Goal: Task Accomplishment & Management: Manage account settings

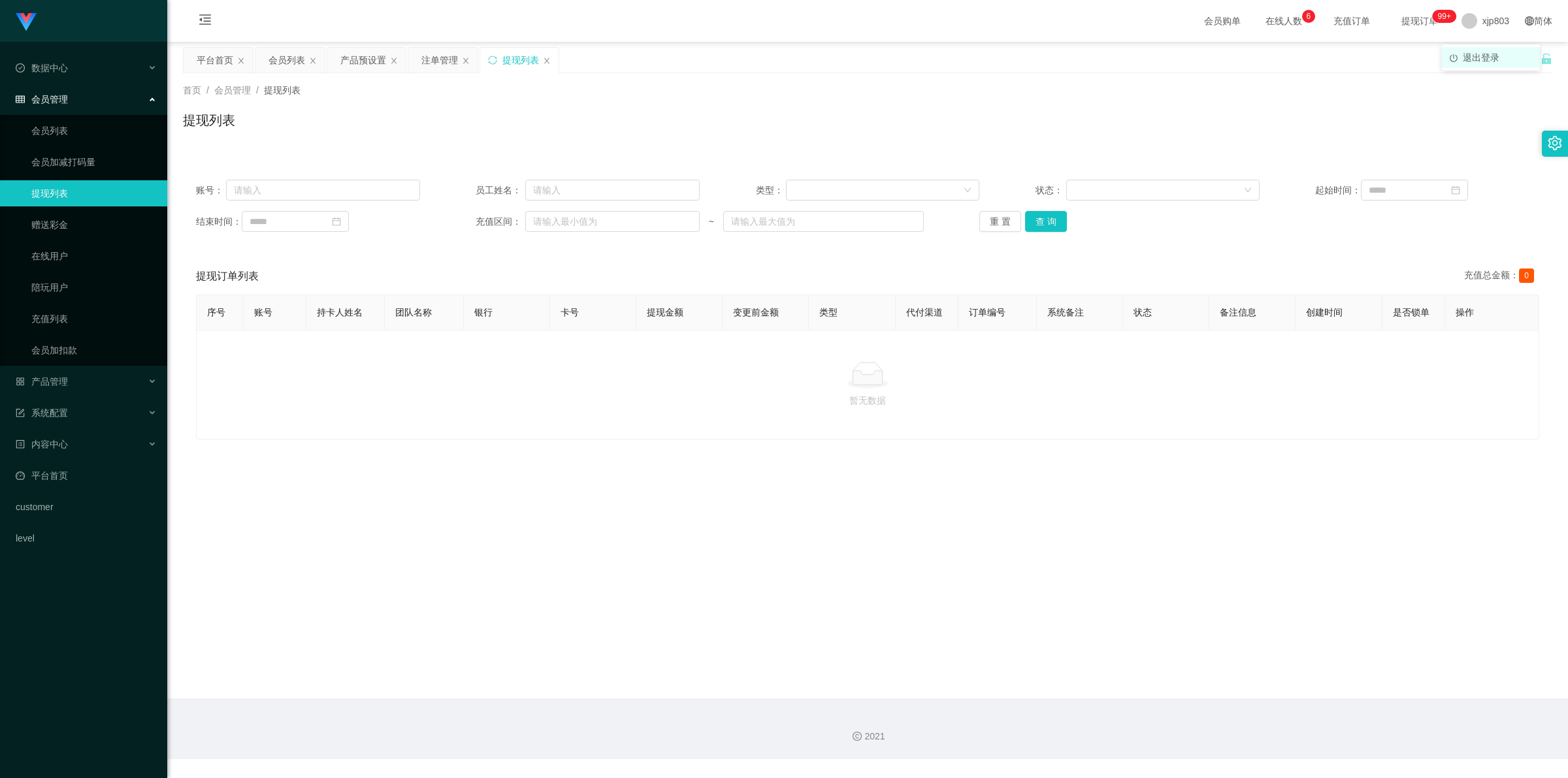
click at [1484, 52] on span "退出登录" at bounding box center [1481, 57] width 36 height 10
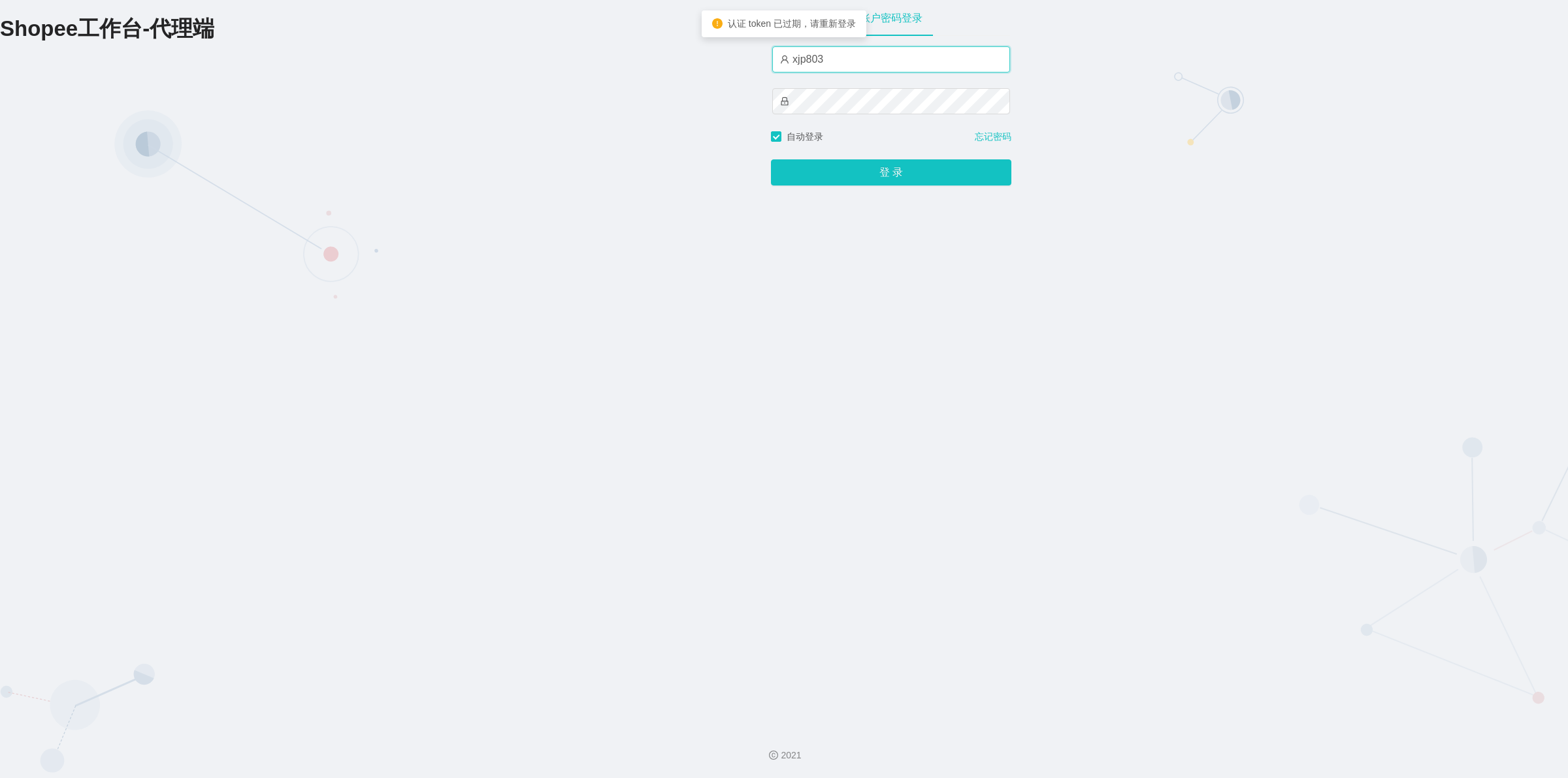
click at [852, 59] on input "xjp803" at bounding box center [891, 60] width 238 height 26
click at [817, 58] on input "xjp803" at bounding box center [891, 60] width 238 height 26
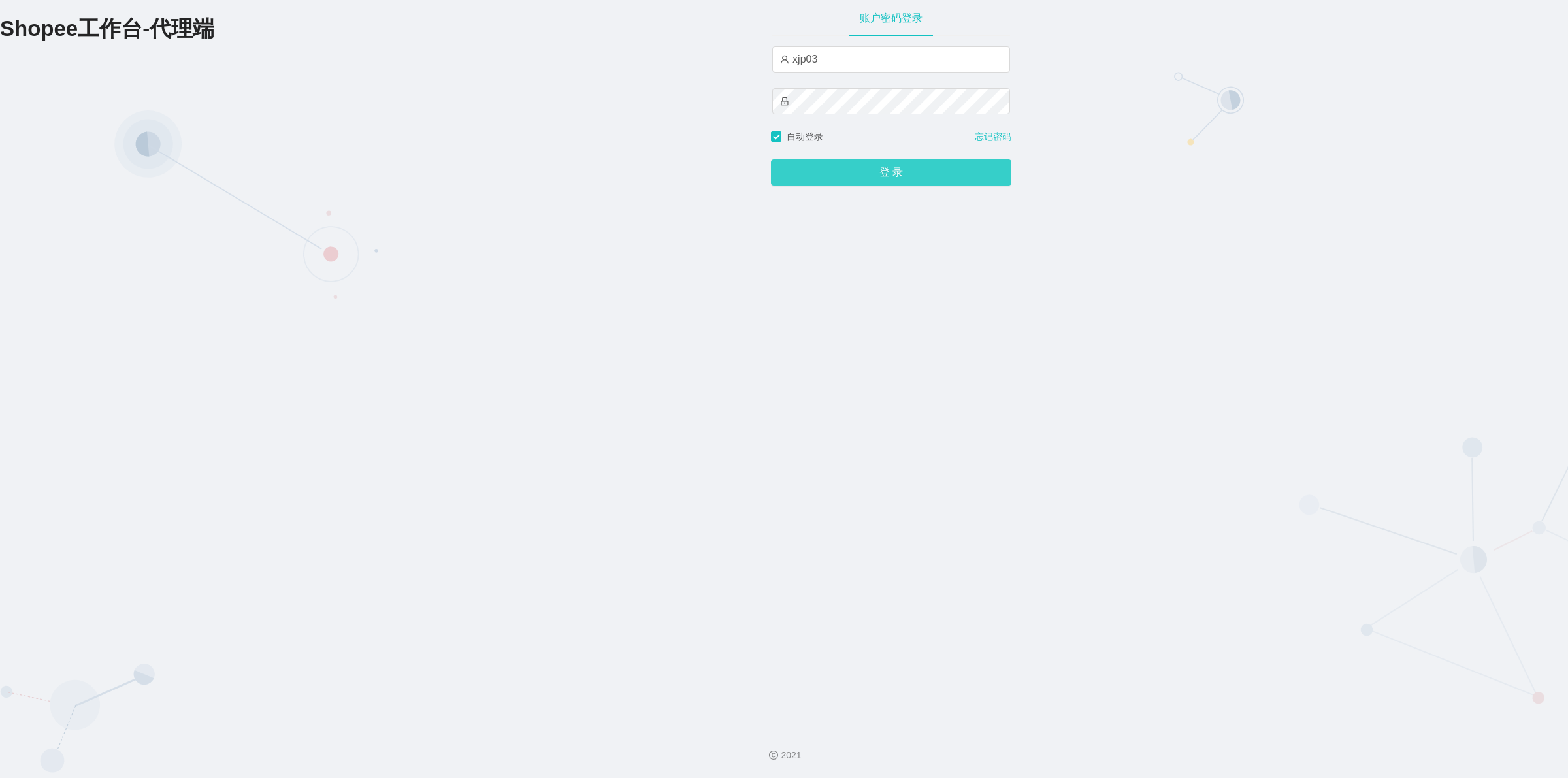
click at [856, 167] on button "登 录" at bounding box center [891, 172] width 240 height 26
click at [809, 54] on input "xjp03" at bounding box center [891, 60] width 238 height 26
type input "xjp3"
click at [871, 165] on button "登 录" at bounding box center [891, 172] width 240 height 26
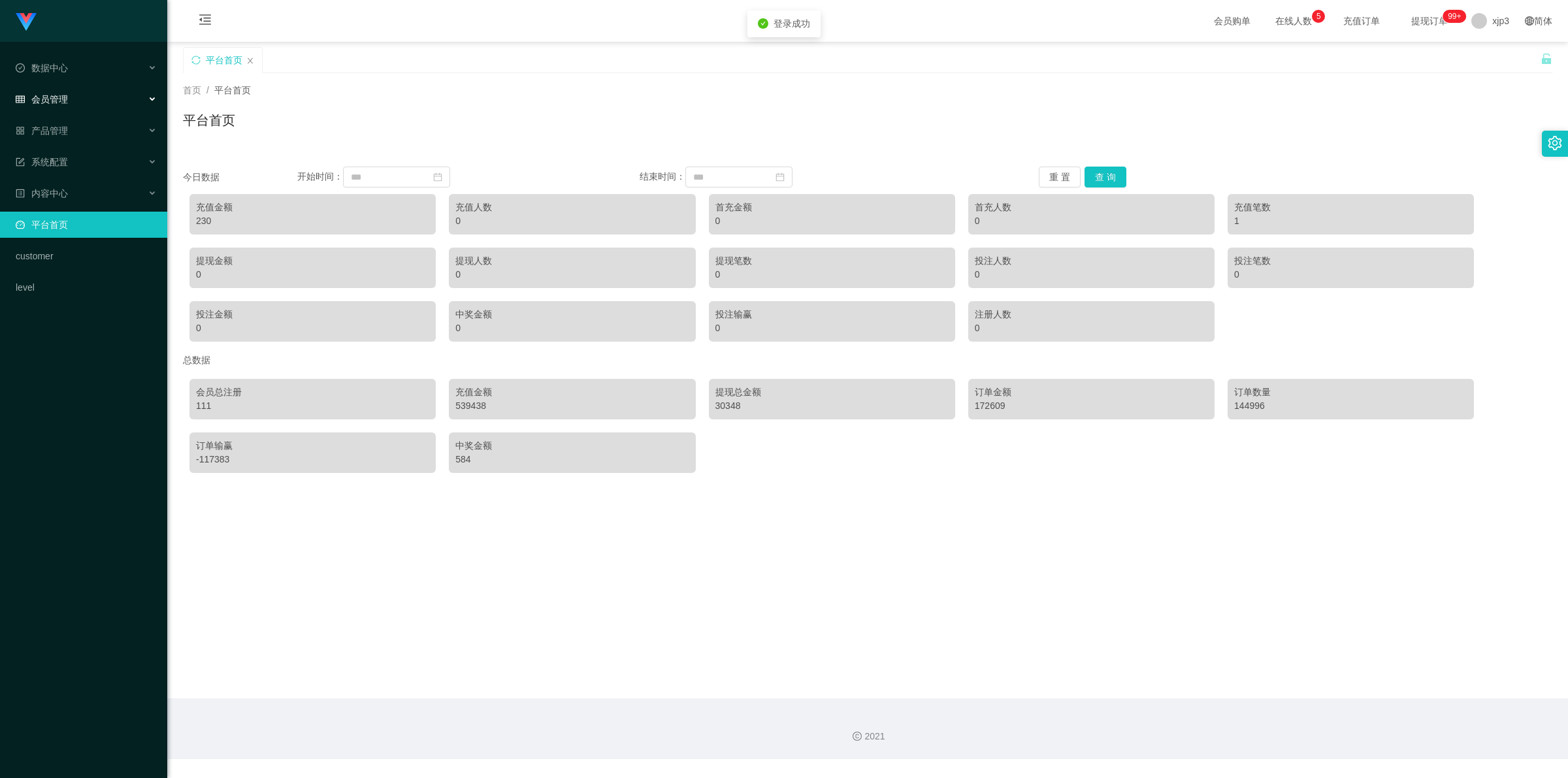
click at [57, 99] on span "会员管理" at bounding box center [42, 99] width 52 height 10
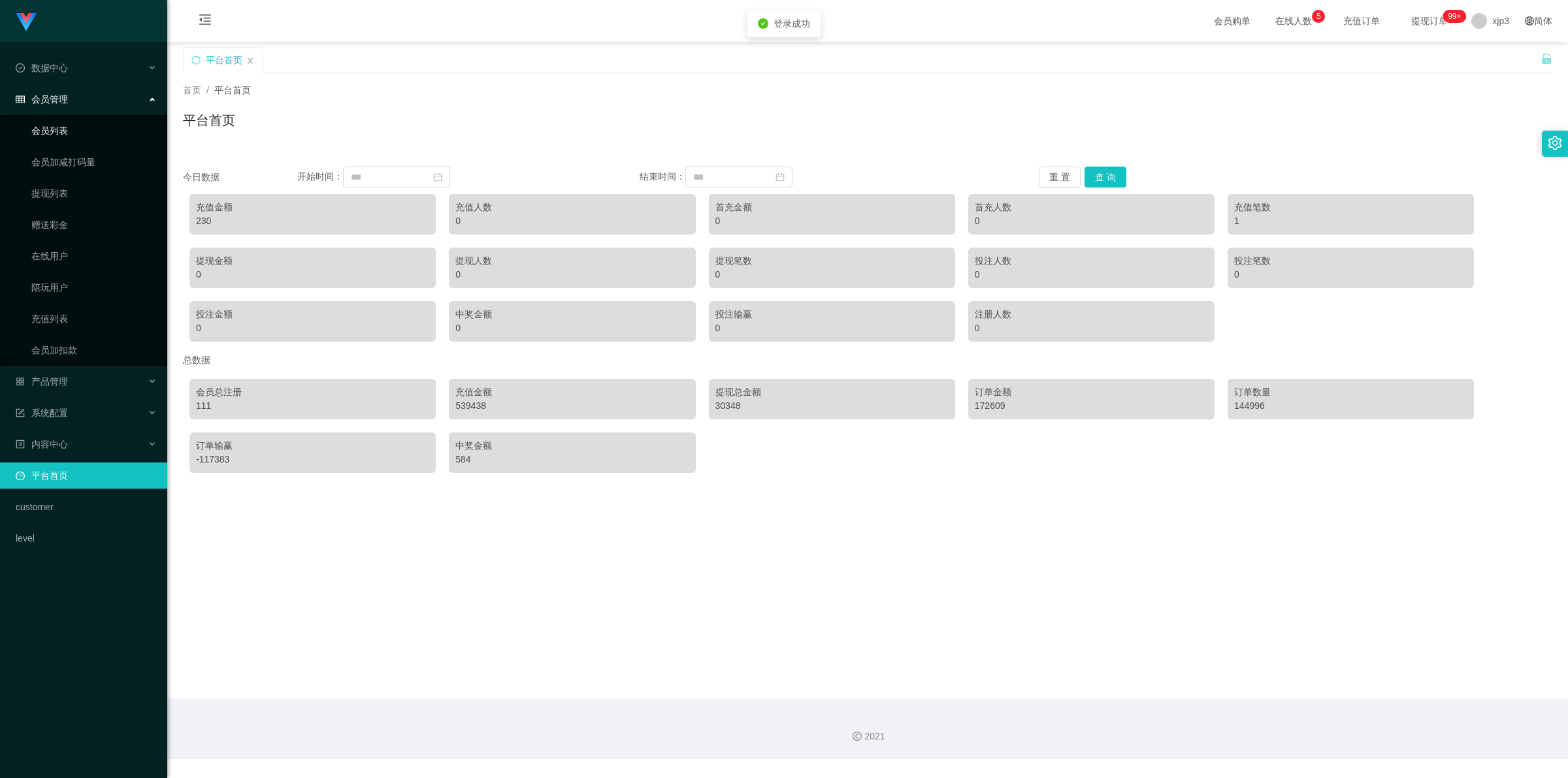
click at [69, 136] on link "会员列表" at bounding box center [94, 130] width 126 height 26
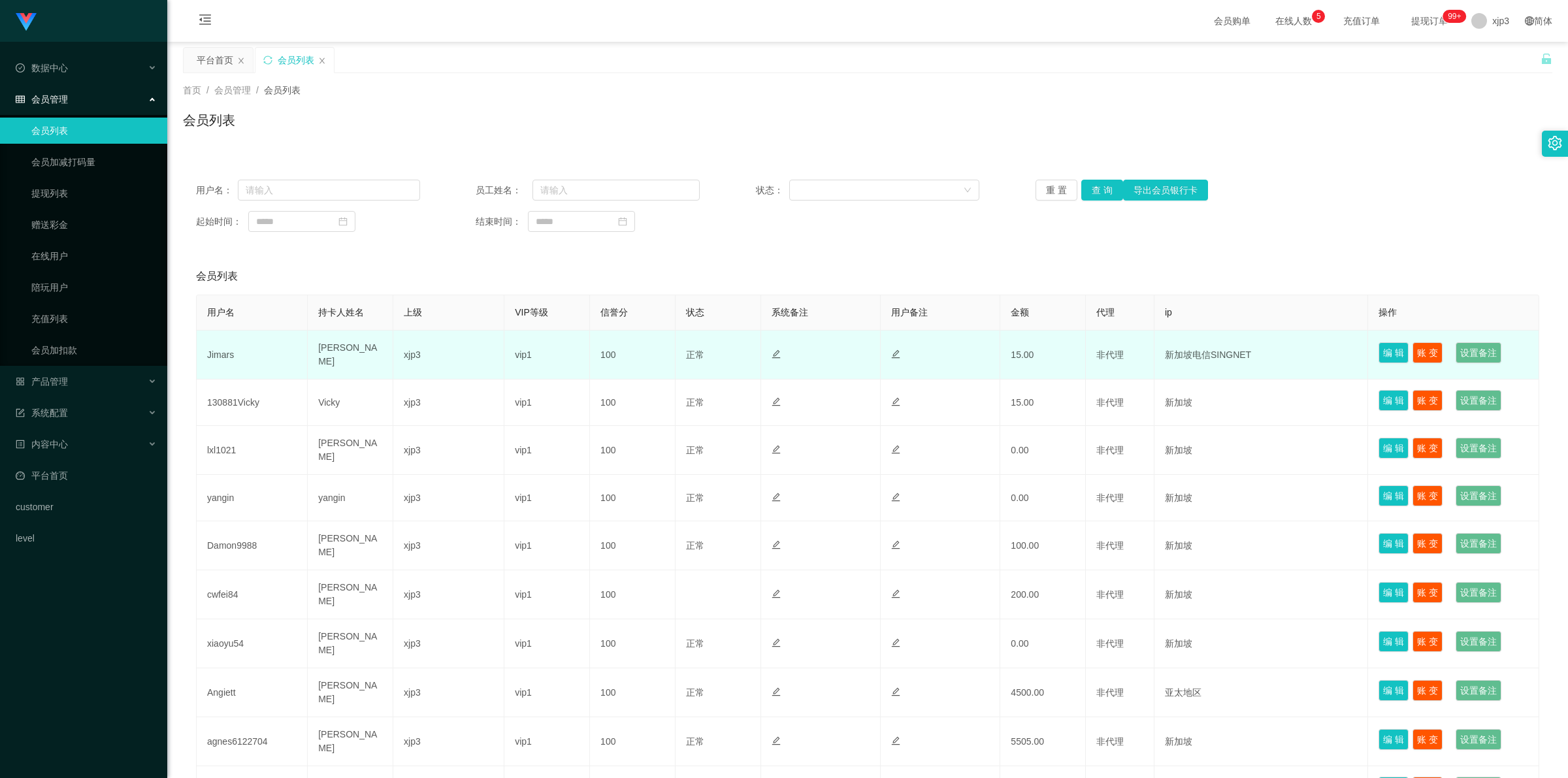
click at [223, 356] on td "Jimars" at bounding box center [253, 355] width 111 height 49
copy td "Jimars"
click at [319, 351] on td "[PERSON_NAME]" at bounding box center [350, 355] width 86 height 49
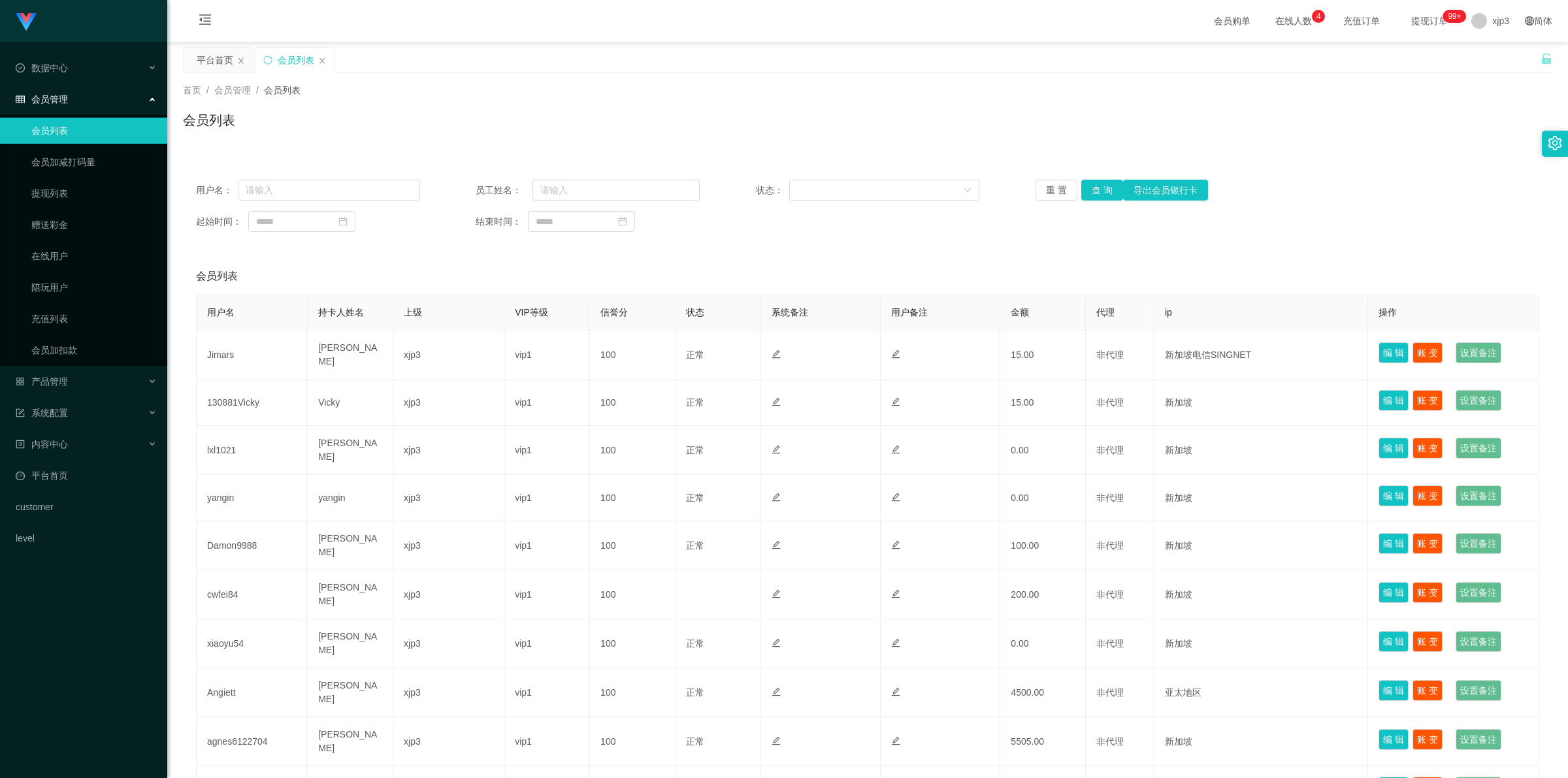
click at [195, 344] on div "会员列表 用户名 持卡人姓名 上级 VIP等级 信誉分 状态 系统备注 用户备注 金额 代理 ip 操作 Jimars Lau Chee Seong xjp3…" at bounding box center [868, 556] width 1370 height 596
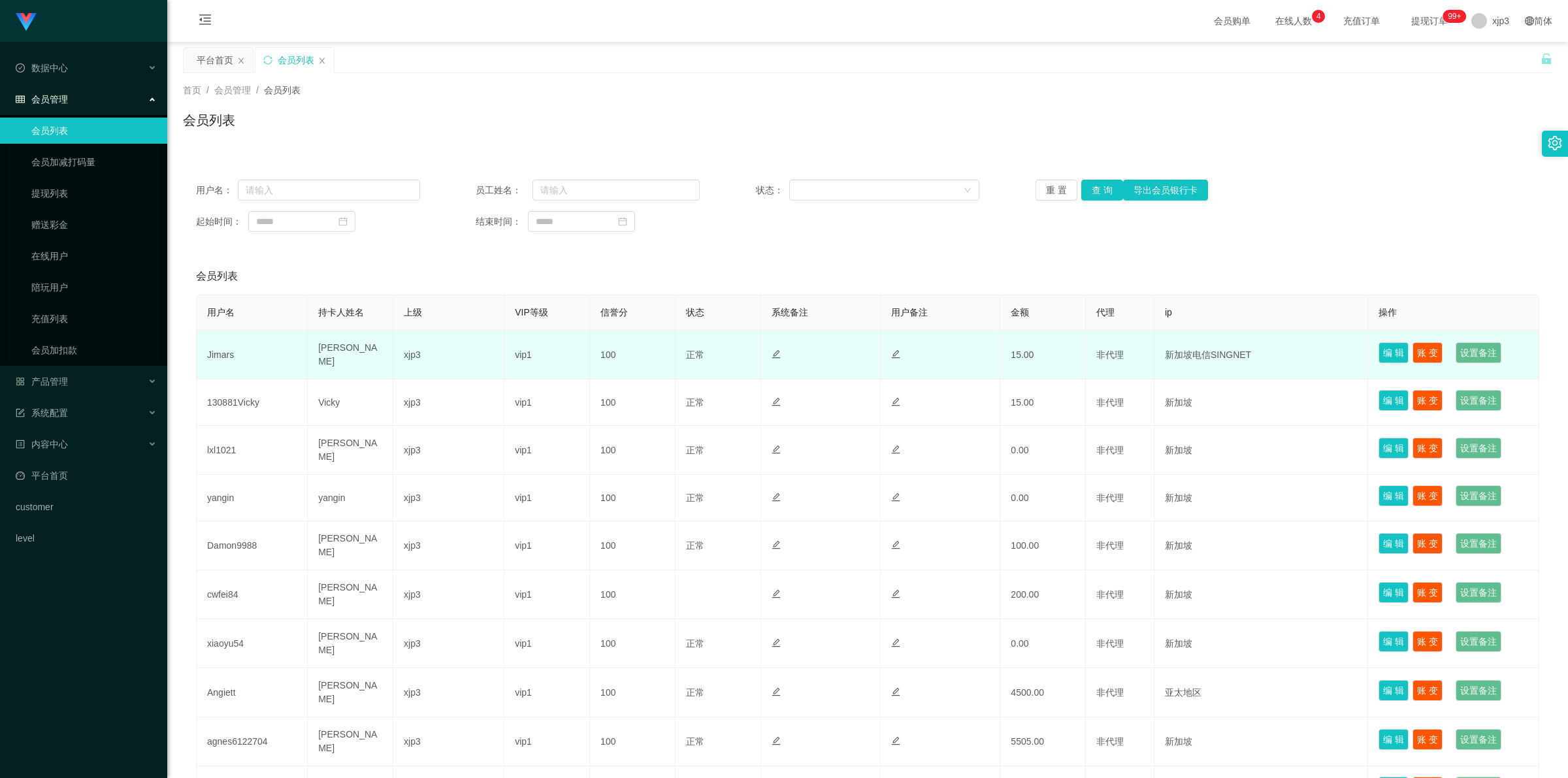
drag, startPoint x: 200, startPoint y: 349, endPoint x: 368, endPoint y: 356, distance: 168.1
click at [368, 356] on tr "Jimars Lau Chee Seong xjp3 vip1 100 正常 禁止登录 禁止投注 15.00 非代理 新加坡电信SINGNET 编 辑 账 变…" at bounding box center [868, 355] width 1343 height 49
copy tr "Jimars Lau Chee Seong"
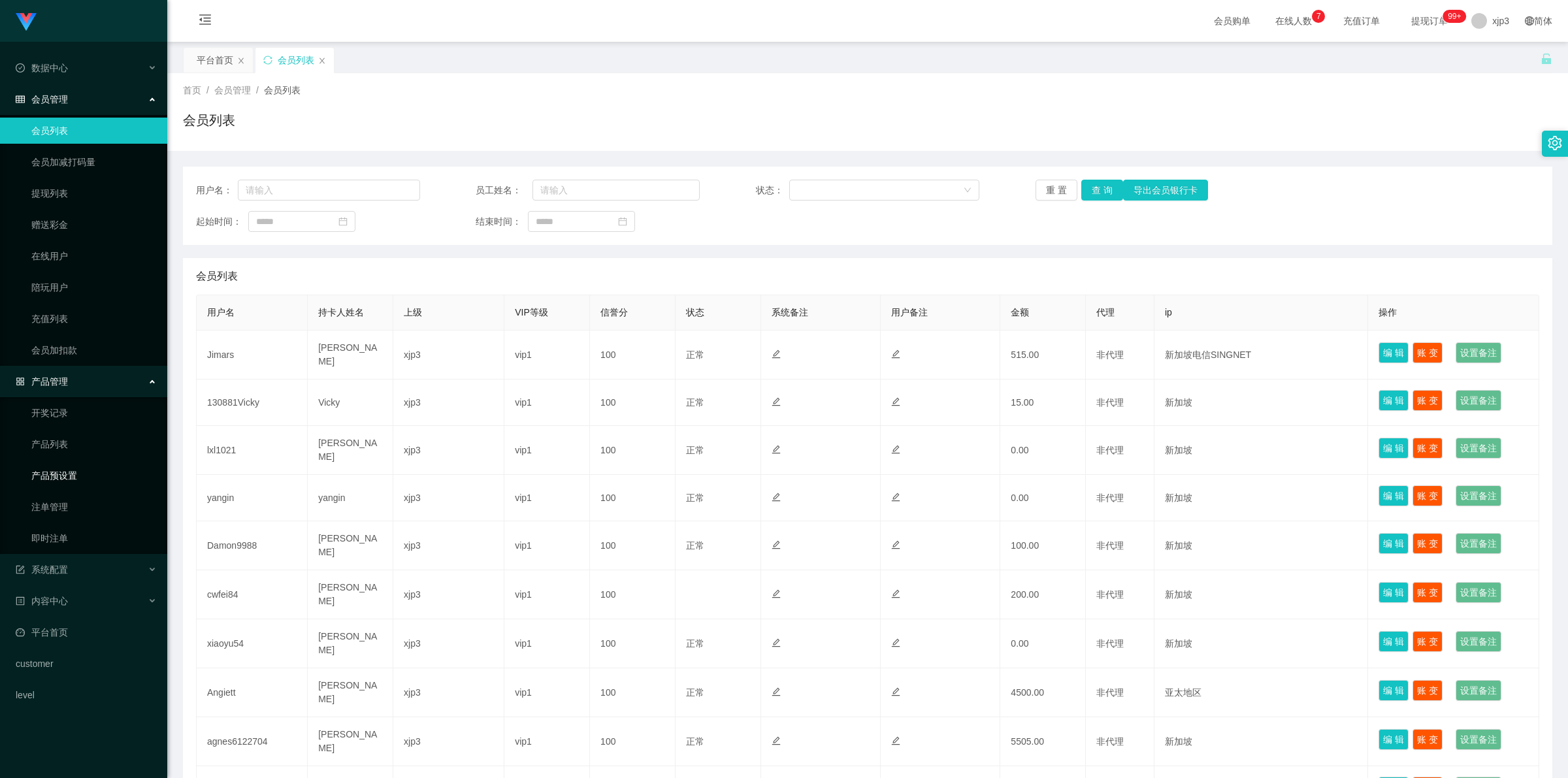
click at [62, 474] on link "产品预设置" at bounding box center [94, 475] width 126 height 26
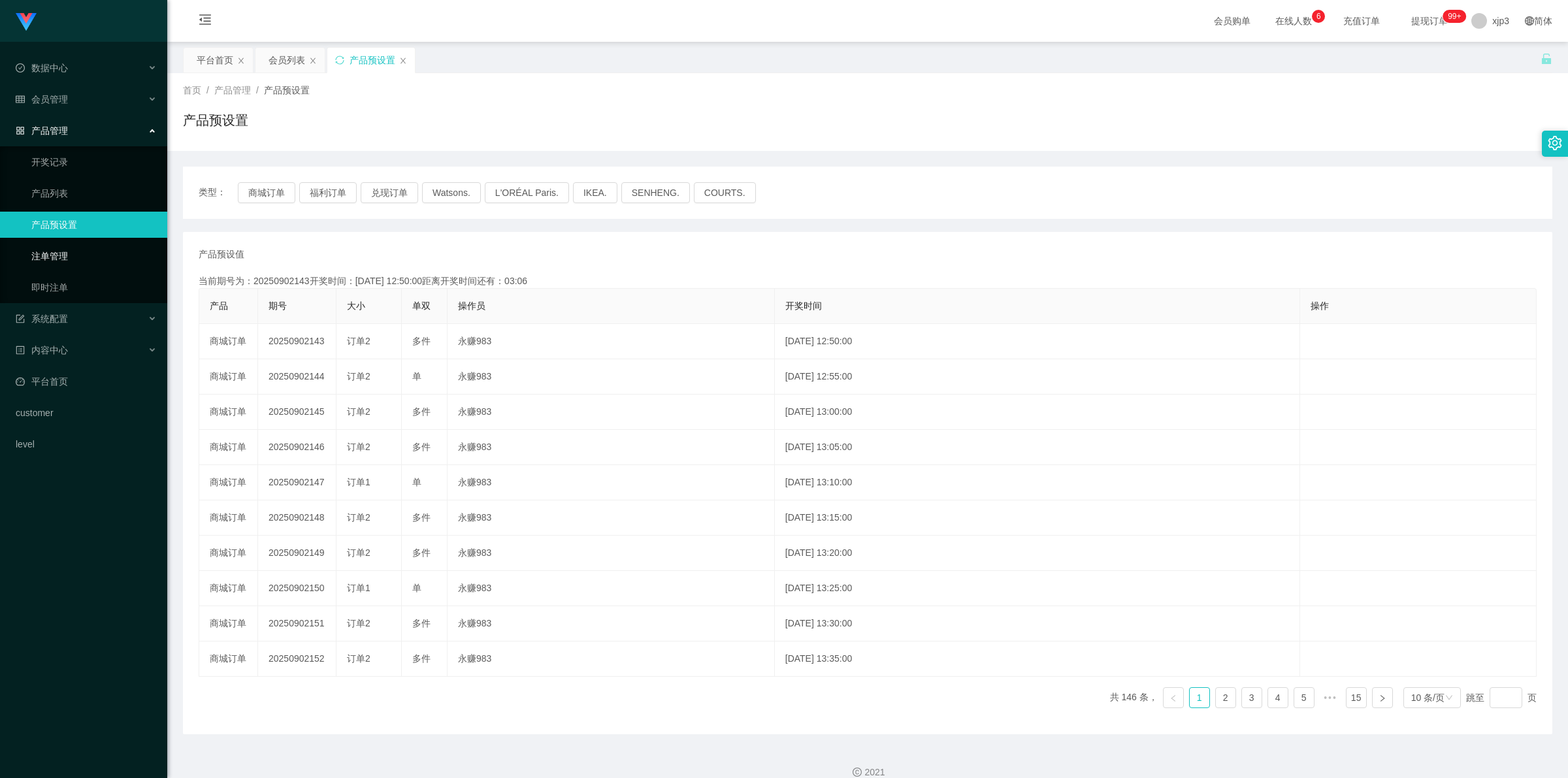
click at [66, 259] on link "注单管理" at bounding box center [94, 256] width 126 height 26
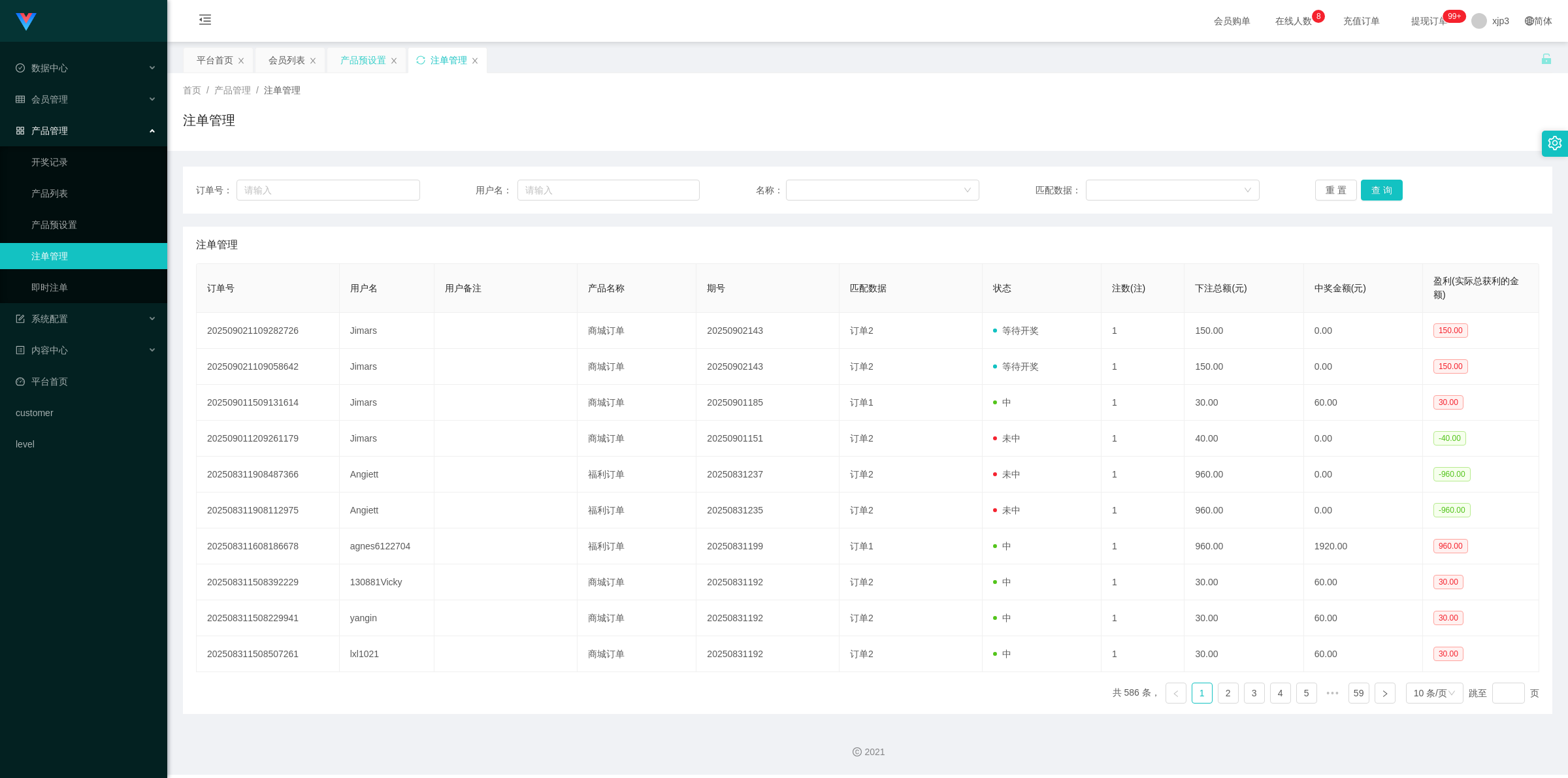
click at [370, 69] on div "产品预设置" at bounding box center [363, 60] width 46 height 25
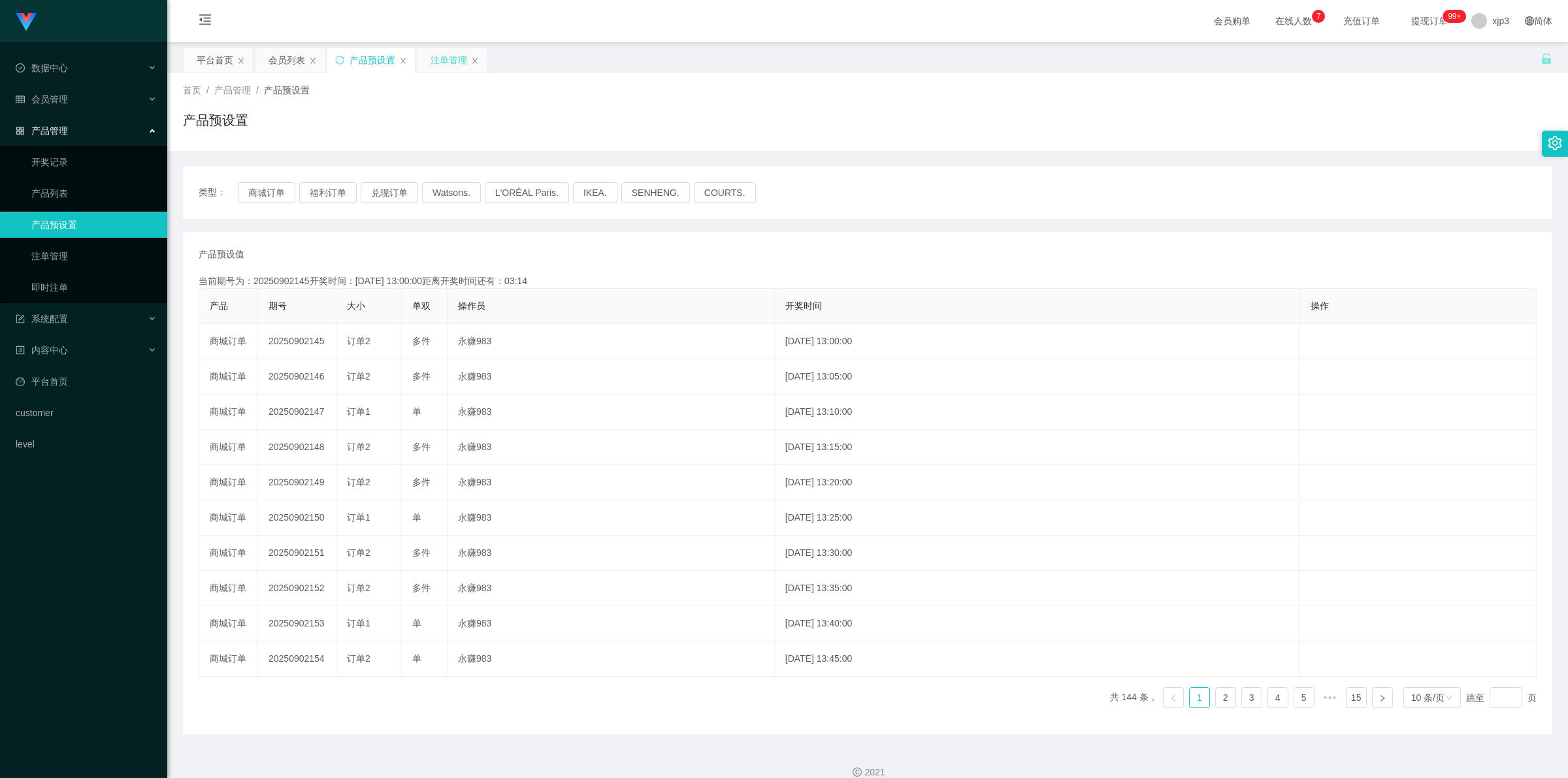
click at [453, 56] on div "注单管理" at bounding box center [449, 60] width 36 height 25
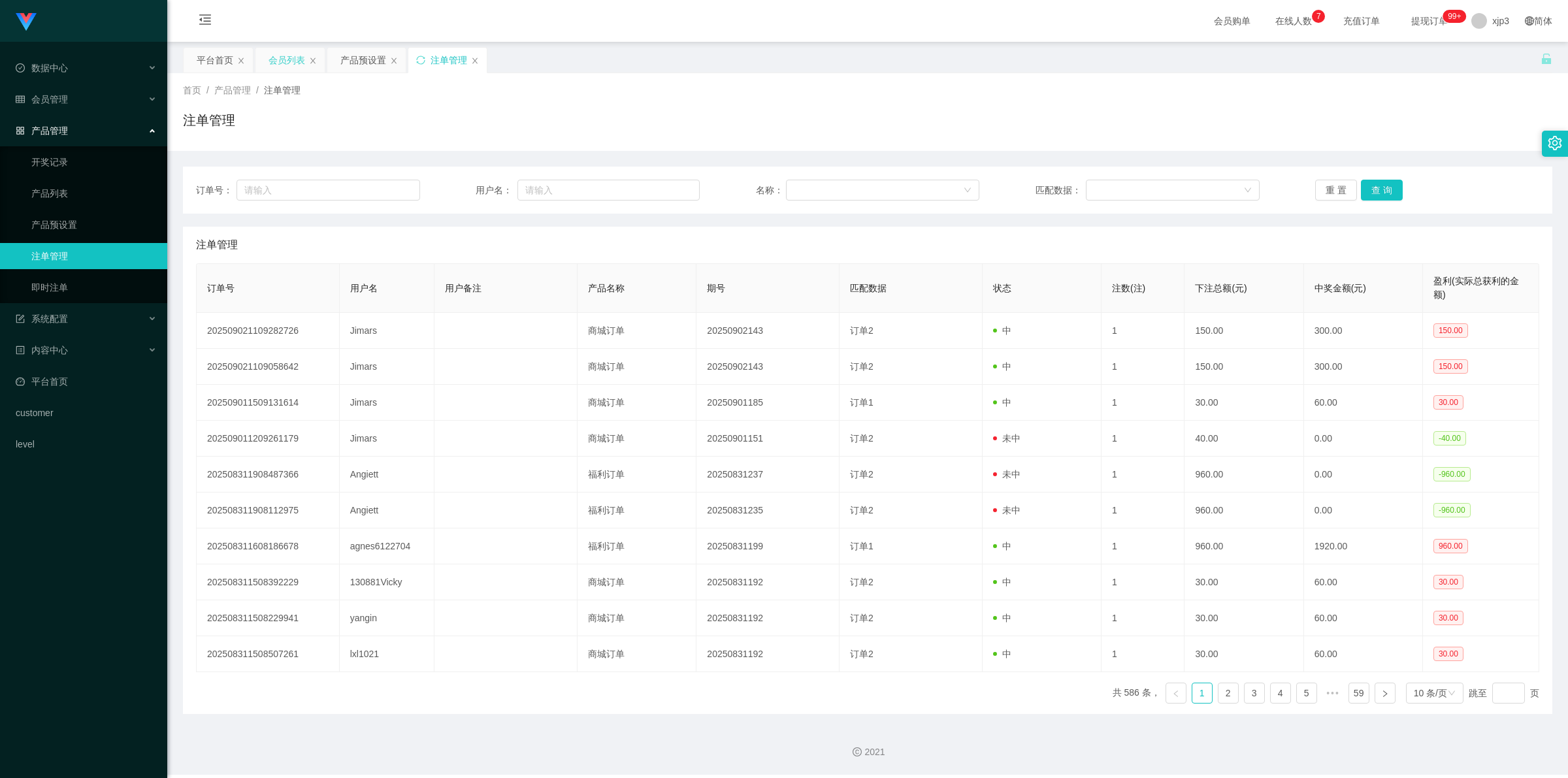
click at [272, 53] on div "会员列表" at bounding box center [286, 60] width 36 height 25
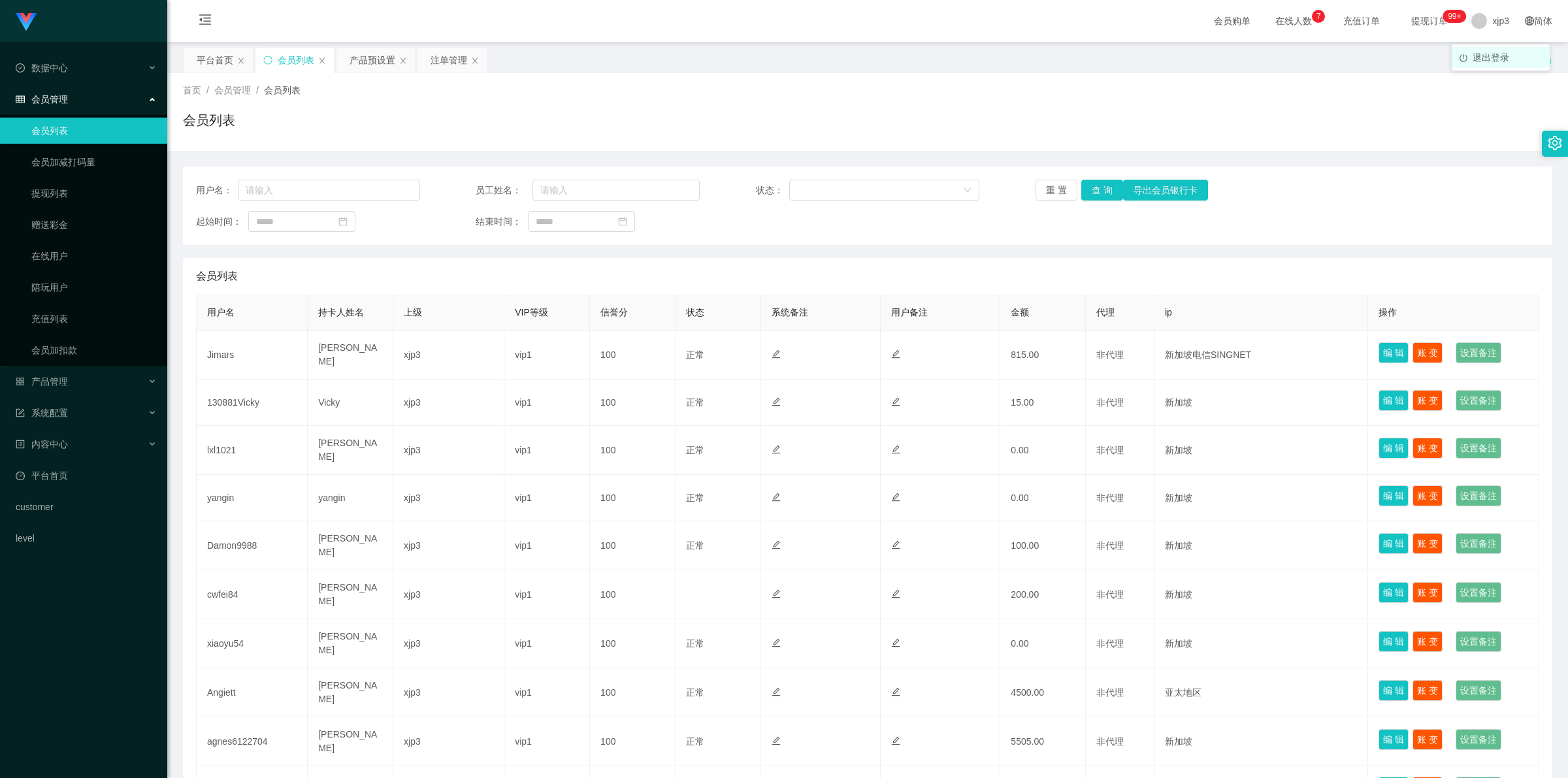
click at [1492, 60] on span "退出登录" at bounding box center [1490, 57] width 36 height 10
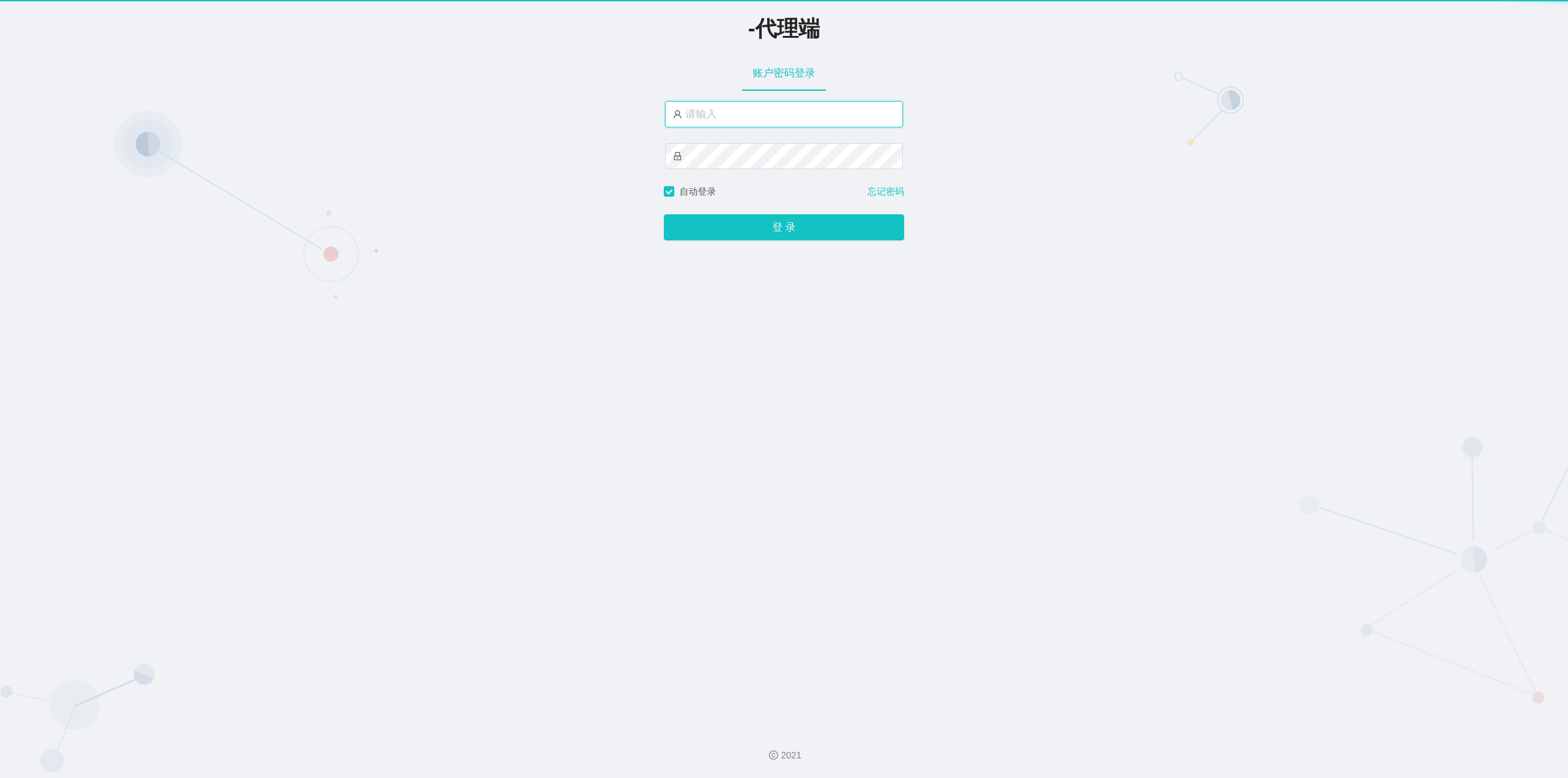
type input "xjp803"
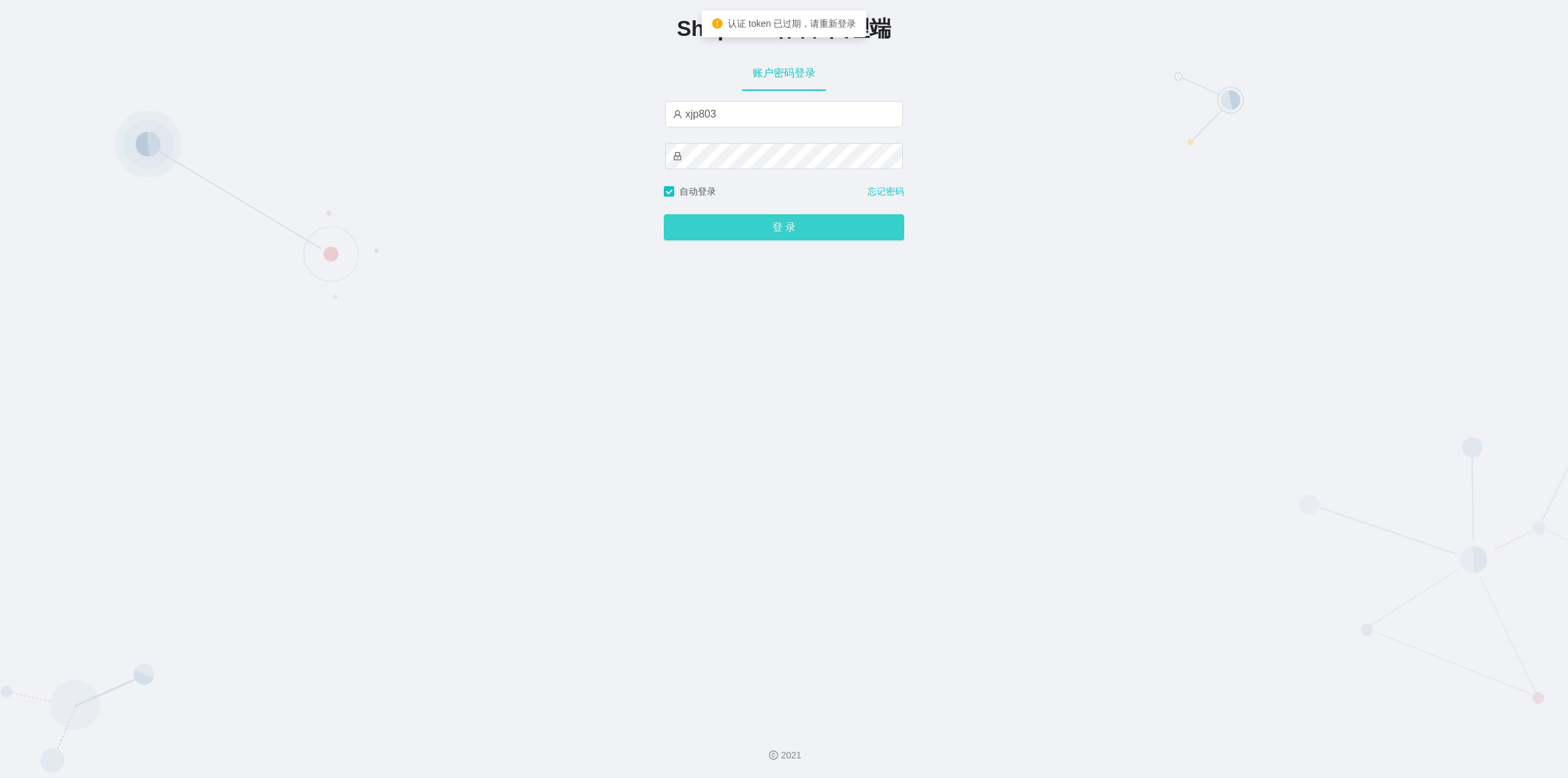
click at [771, 239] on button "登 录" at bounding box center [784, 227] width 240 height 26
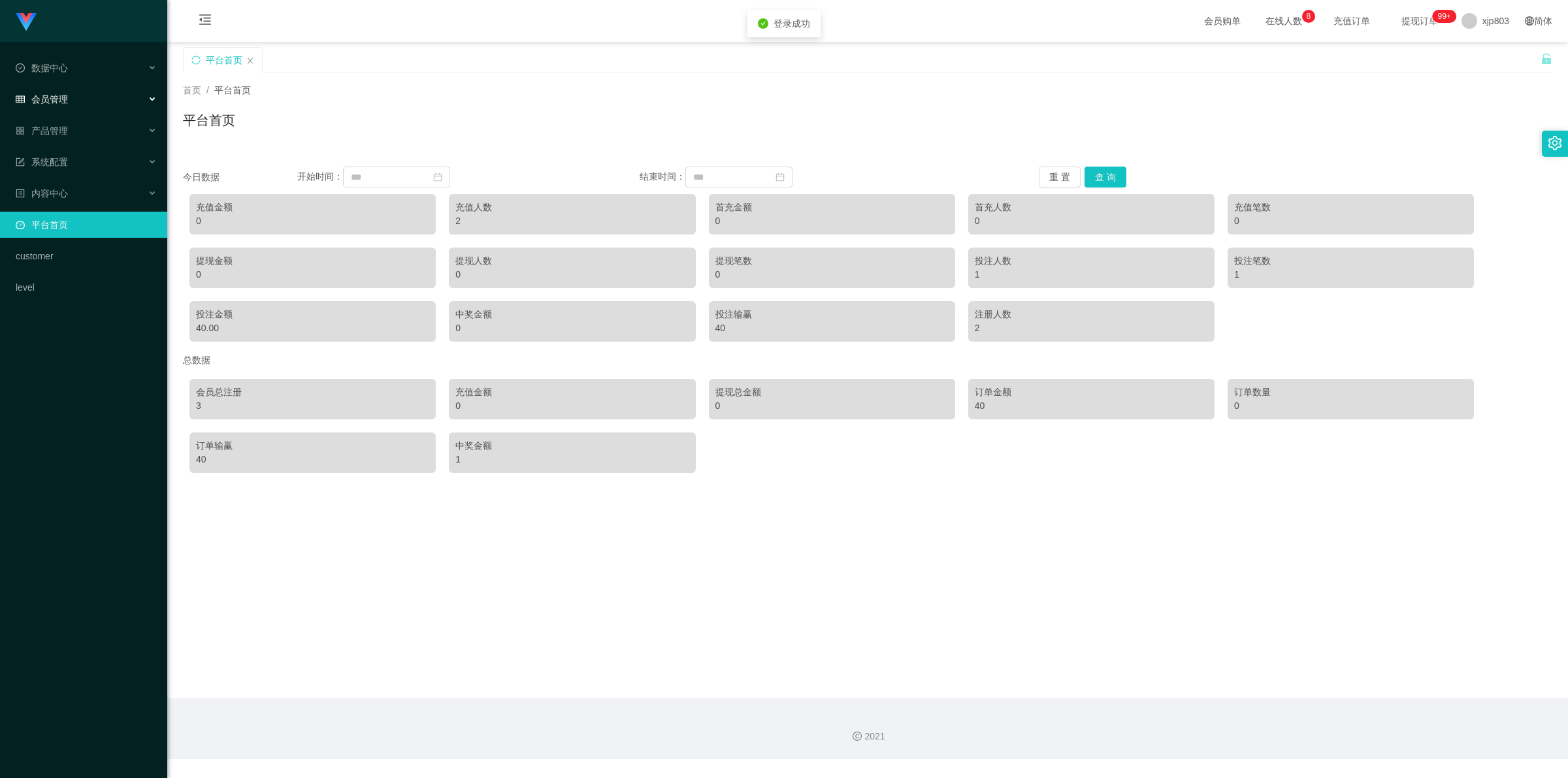
click at [80, 99] on div "会员管理" at bounding box center [84, 99] width 167 height 26
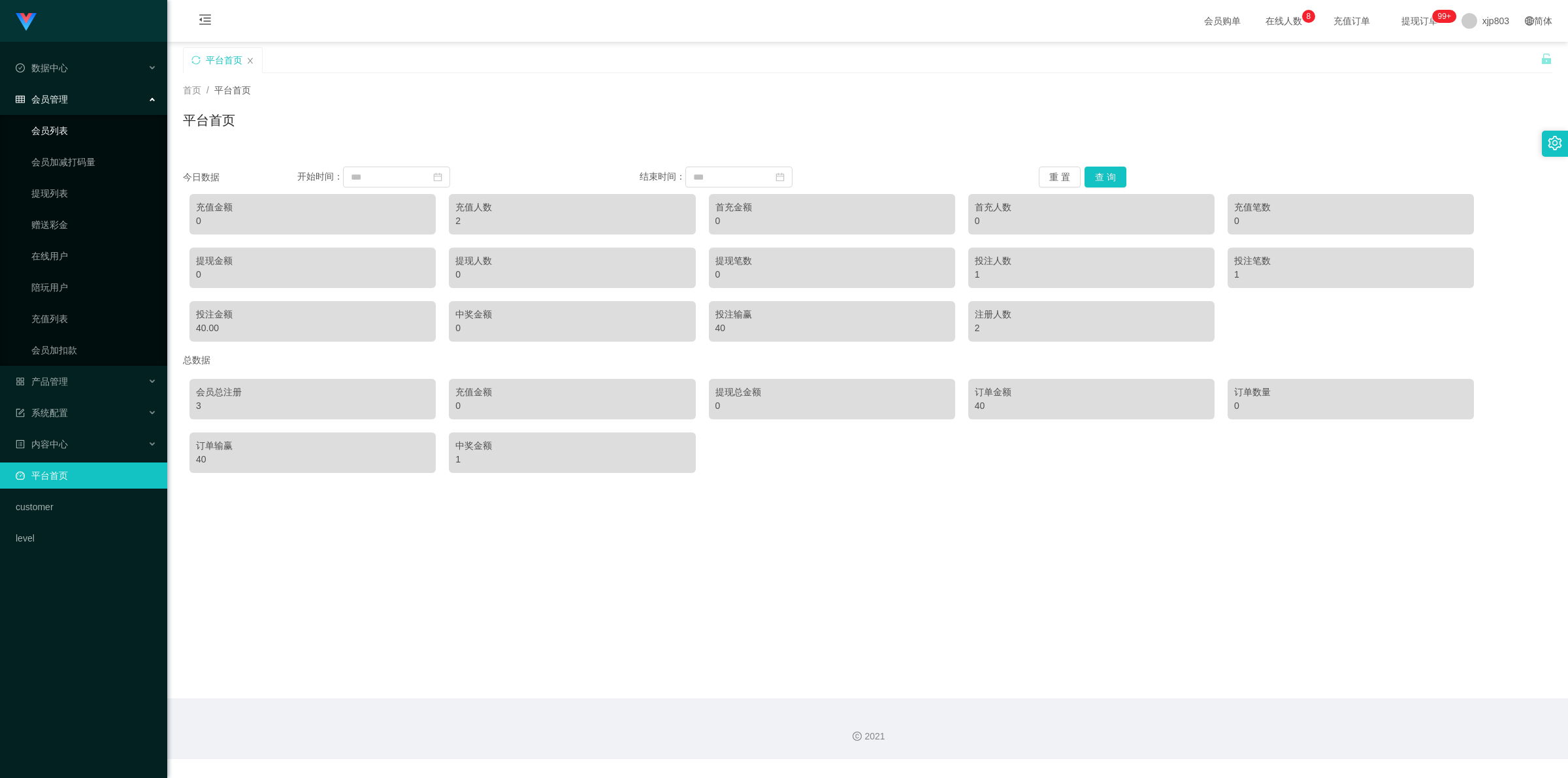
click at [70, 135] on link "会员列表" at bounding box center [94, 130] width 126 height 26
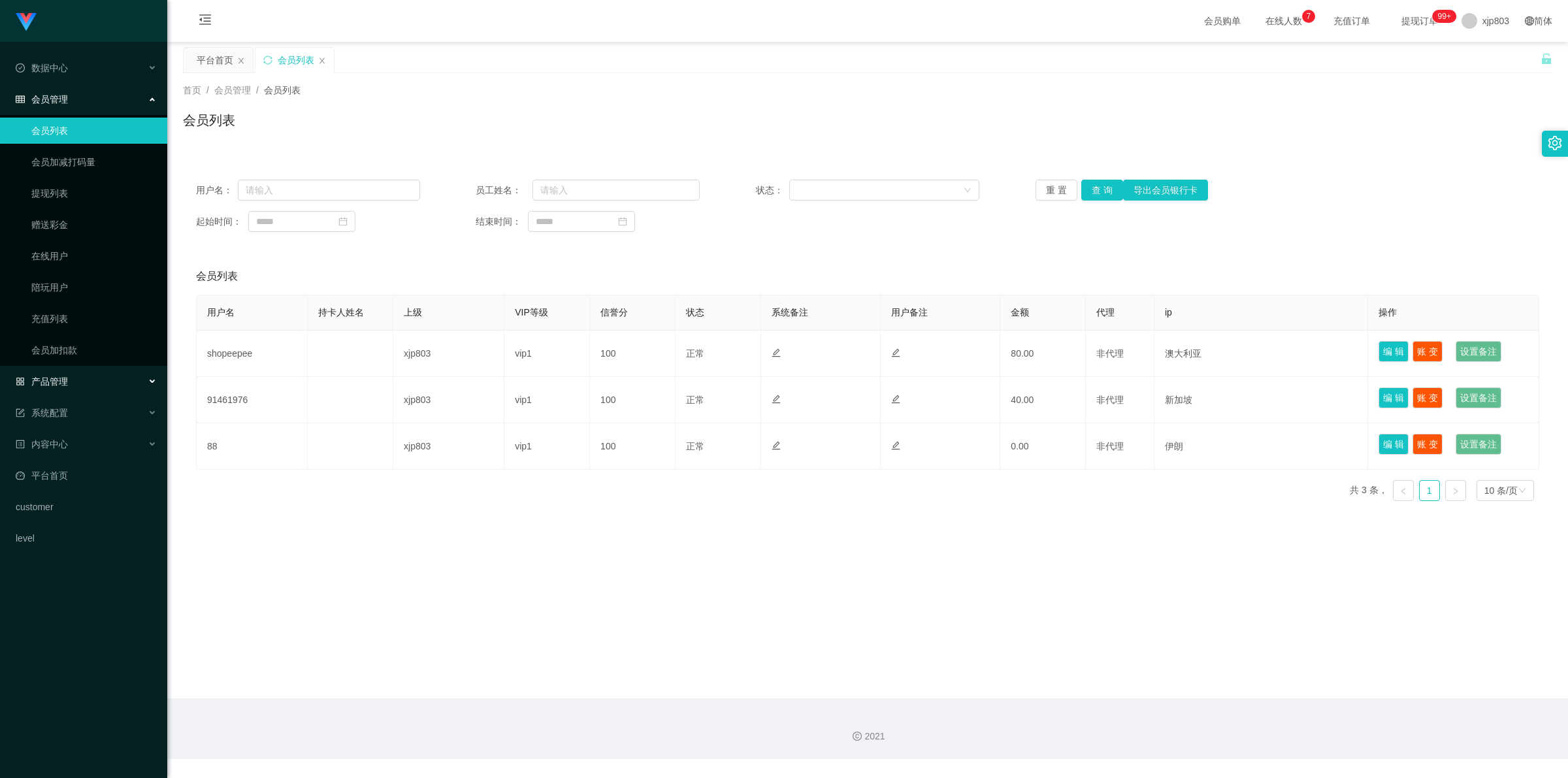
click at [50, 377] on span "产品管理" at bounding box center [42, 381] width 52 height 10
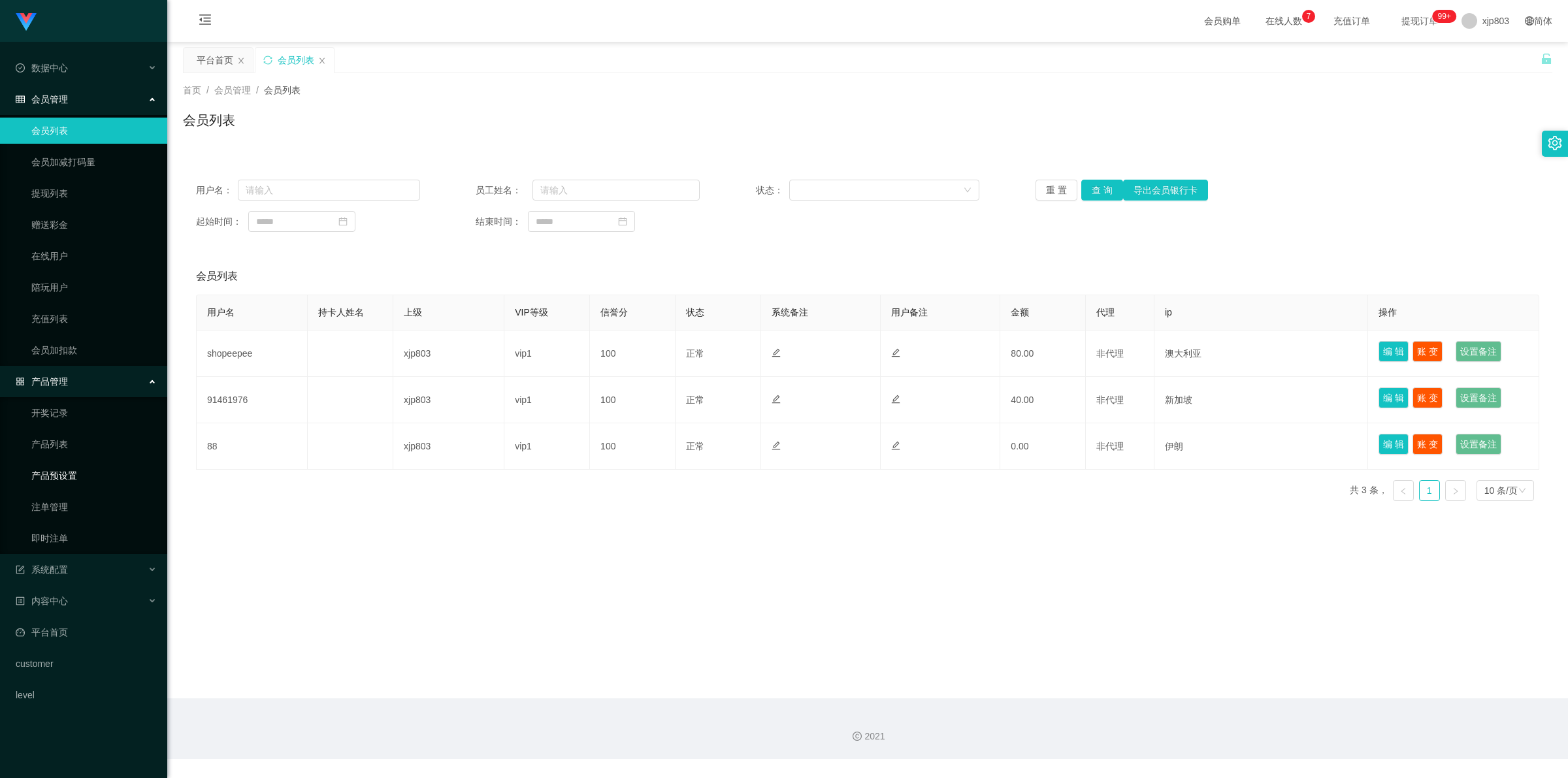
click at [72, 472] on link "产品预设置" at bounding box center [94, 475] width 126 height 26
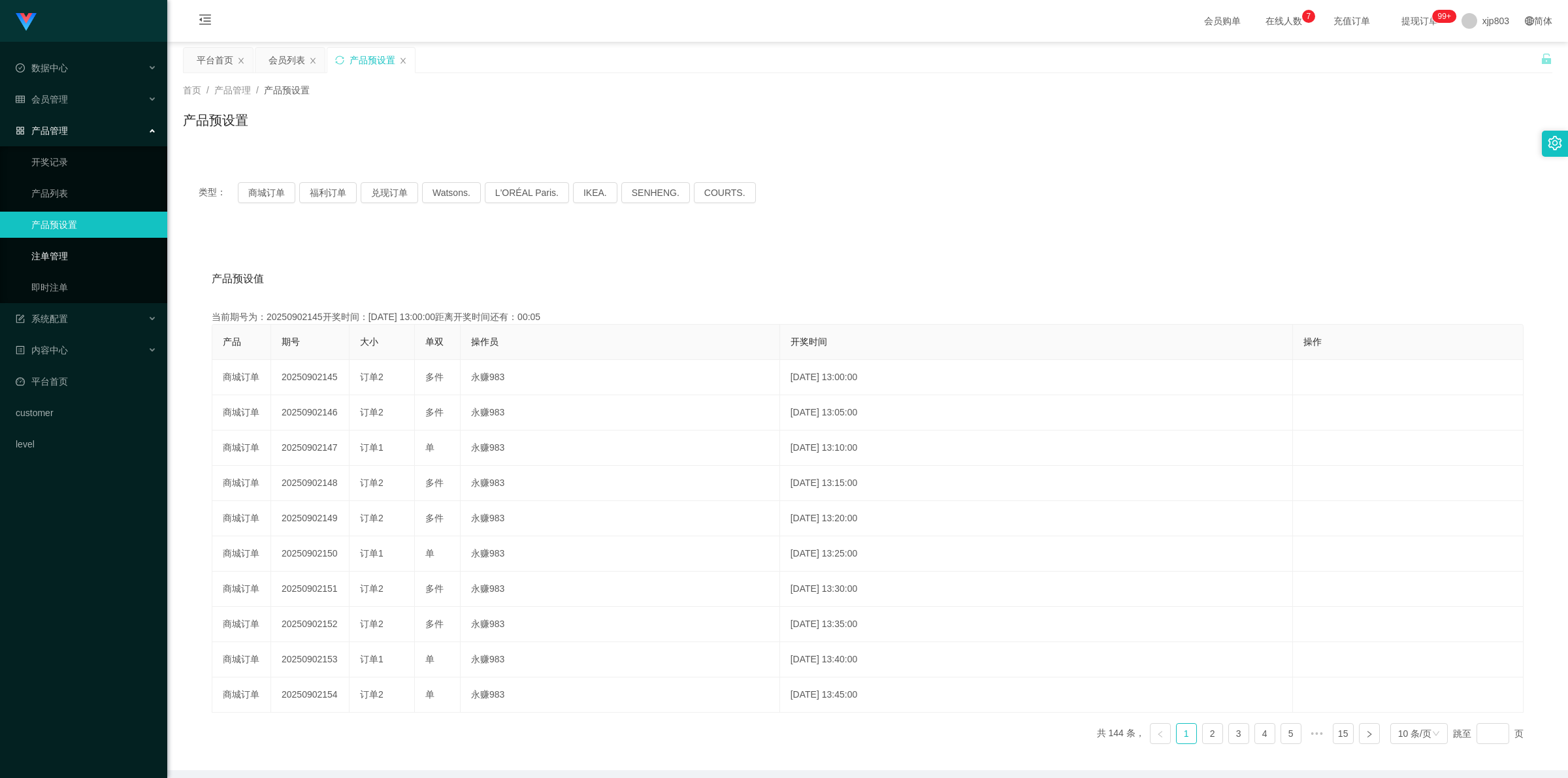
click at [72, 259] on link "注单管理" at bounding box center [94, 256] width 126 height 26
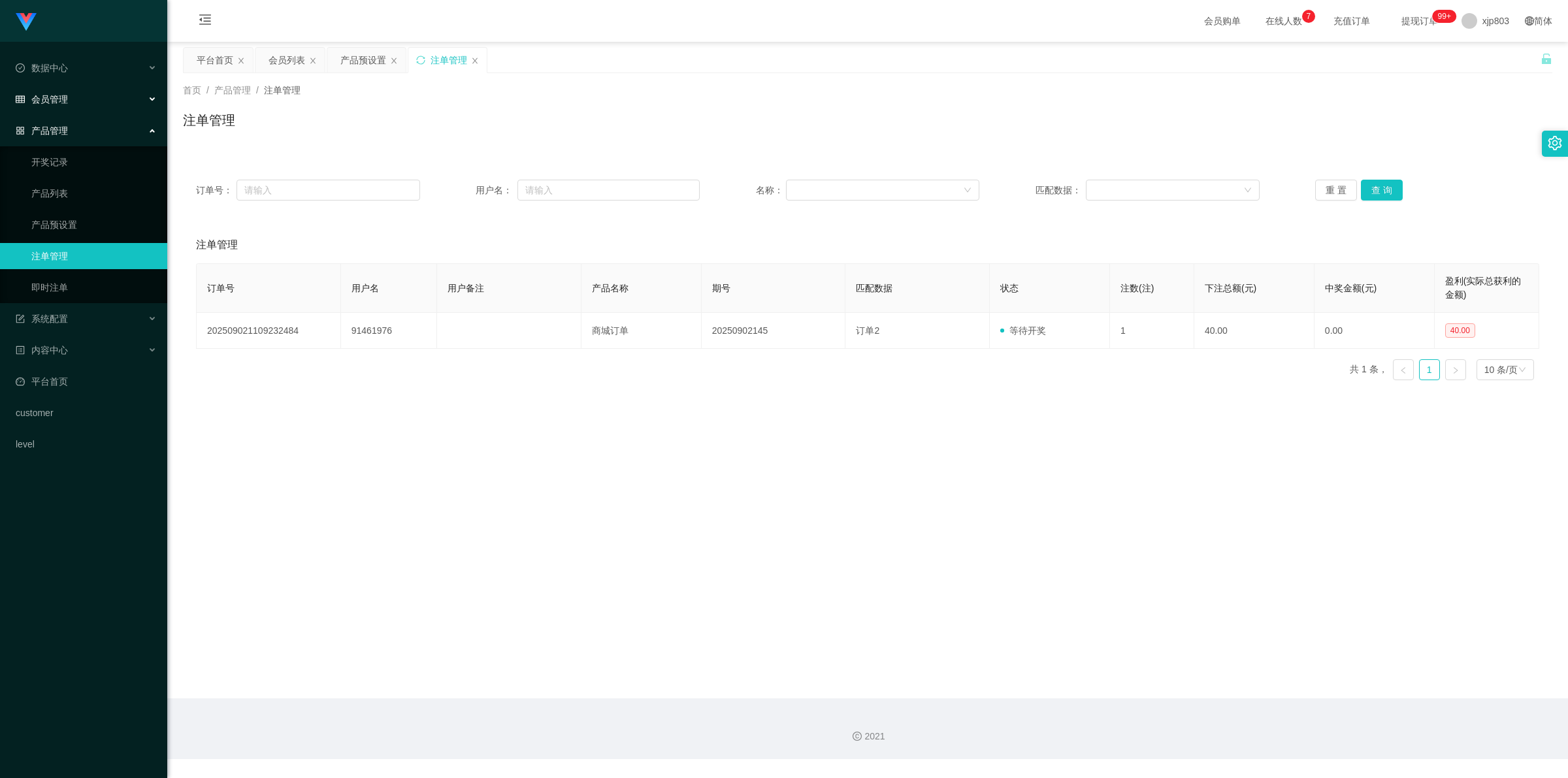
click at [82, 103] on div "会员管理" at bounding box center [84, 99] width 167 height 26
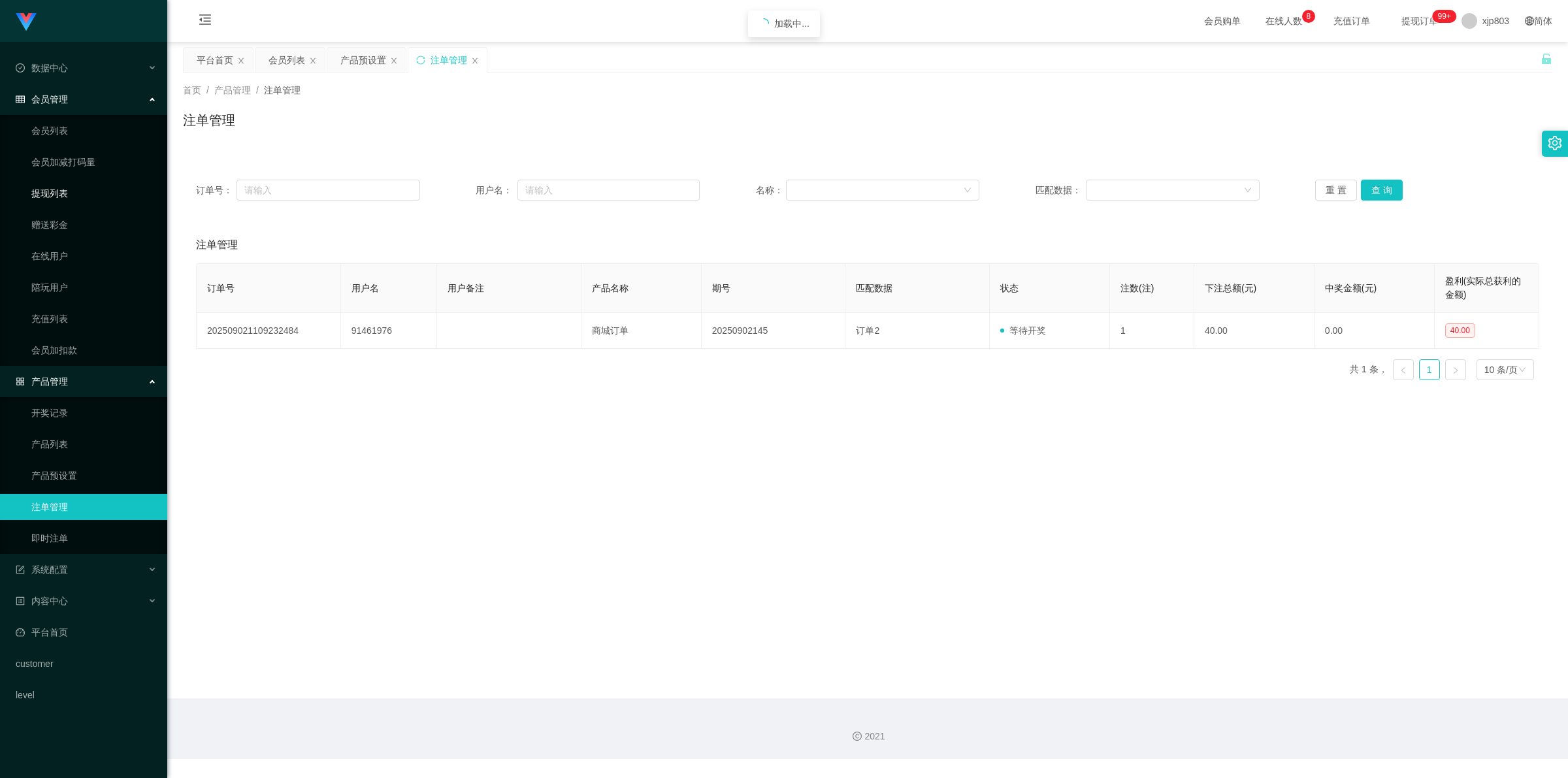
click at [73, 186] on link "提现列表" at bounding box center [94, 193] width 126 height 26
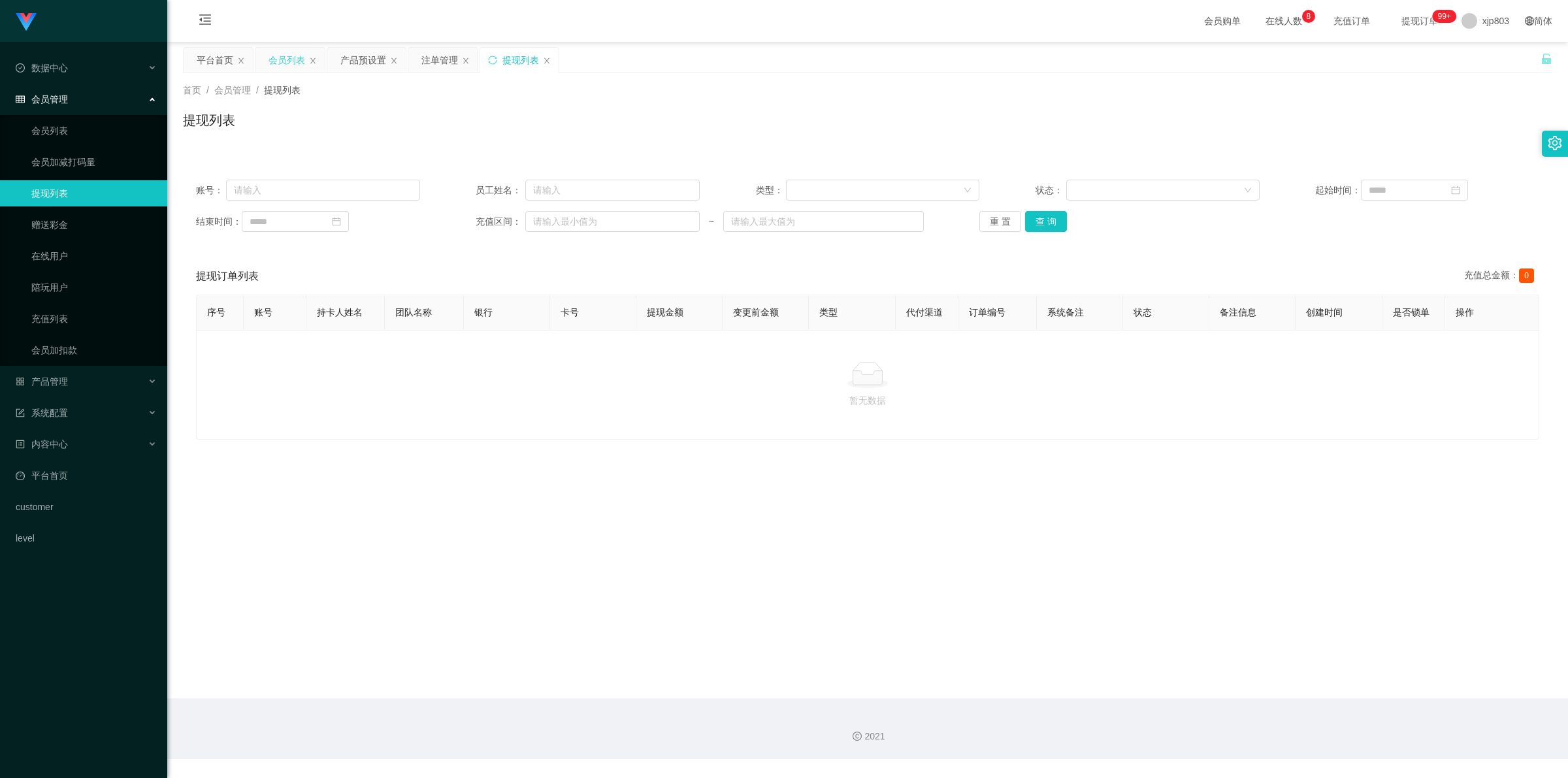
click at [282, 62] on div "会员列表" at bounding box center [286, 60] width 36 height 25
